Goal: Information Seeking & Learning: Learn about a topic

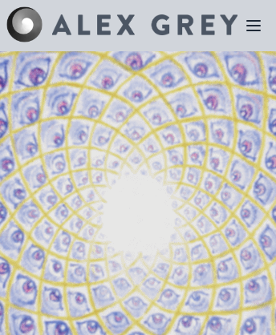
scroll to position [1575, 0]
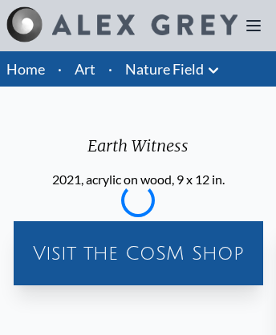
click at [164, 69] on link "Nature Field" at bounding box center [164, 69] width 79 height 22
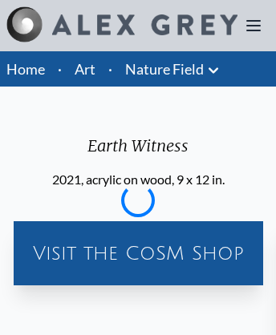
click at [164, 69] on link "Nature Field" at bounding box center [164, 69] width 79 height 22
